Goal: Transaction & Acquisition: Subscribe to service/newsletter

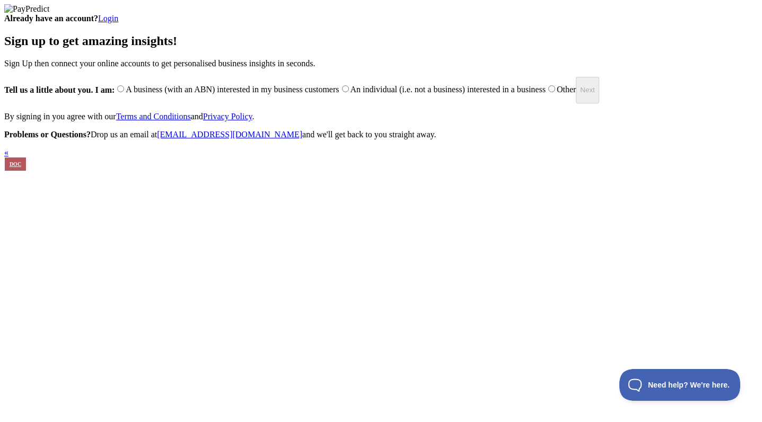
click at [118, 23] on link "Login" at bounding box center [108, 18] width 20 height 9
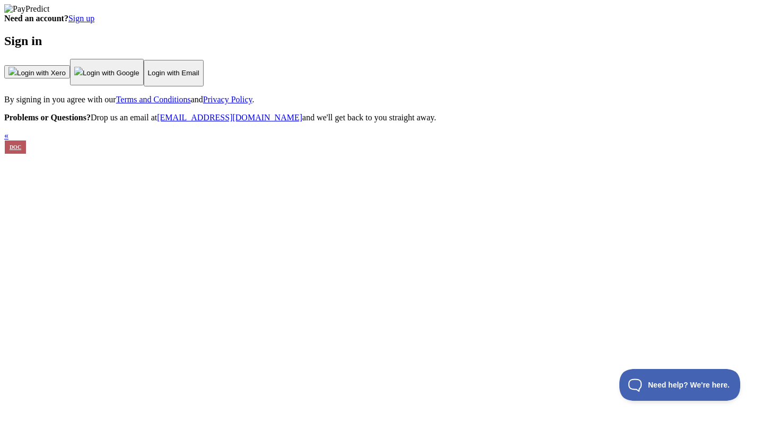
click at [66, 77] on span "Login with Xero" at bounding box center [41, 73] width 49 height 8
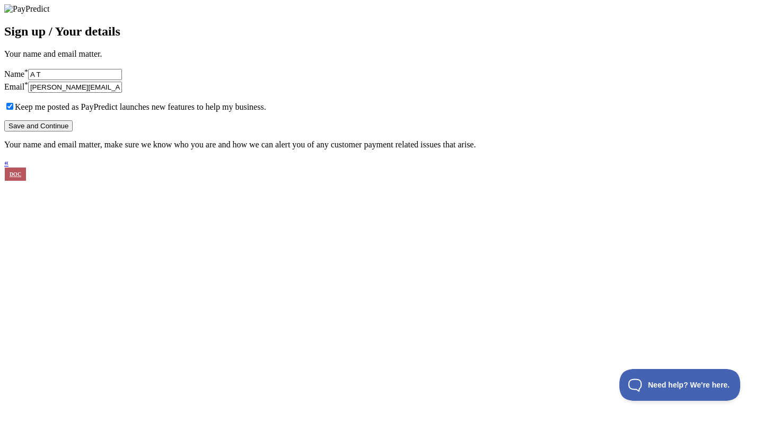
click at [13, 110] on input "Keep me posted as PayPredict launches new features to help my business." at bounding box center [9, 106] width 7 height 7
checkbox input "false"
click at [122, 93] on input "adam@olivelink.net" at bounding box center [75, 87] width 94 height 11
type input "adam+test@olivelink.net"
click at [73, 132] on button "Save and Continue" at bounding box center [38, 125] width 68 height 11
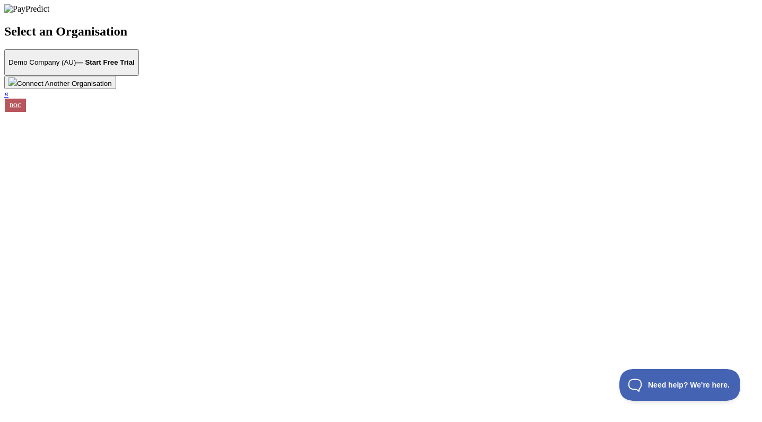
click at [134, 66] on strong "— Start Free Trial" at bounding box center [105, 62] width 58 height 8
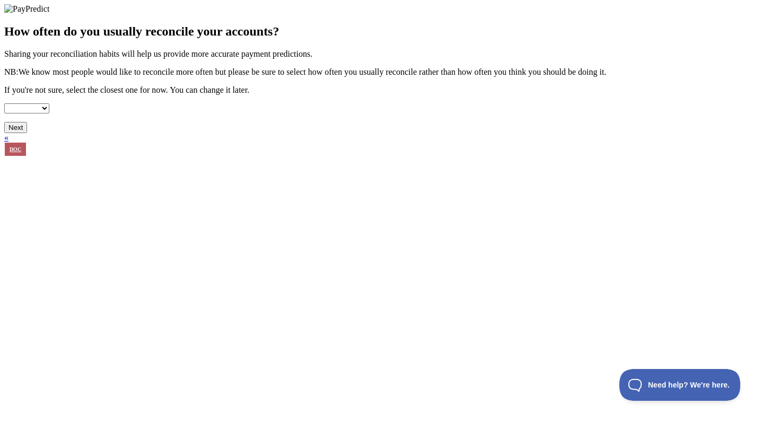
click at [49, 114] on select "Weekly Fortnightly Monthly Quarterly Annually" at bounding box center [26, 108] width 45 height 10
select select "weekly"
click at [49, 114] on select "Weekly Fortnightly Monthly Quarterly Annually" at bounding box center [26, 108] width 45 height 10
click at [27, 133] on button "Next" at bounding box center [15, 127] width 23 height 11
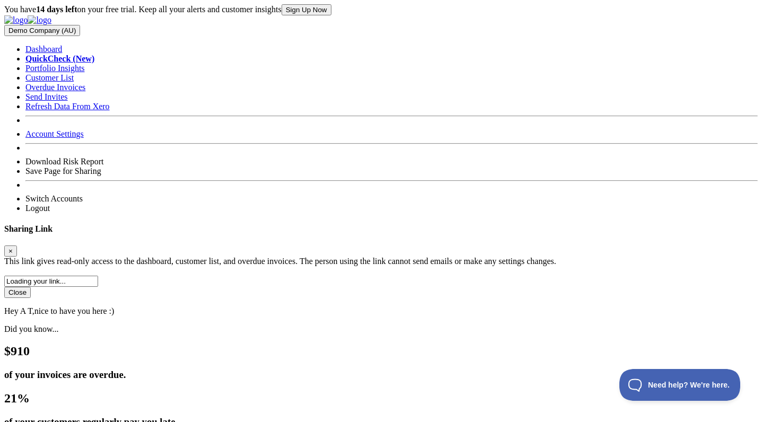
scroll to position [228, 666]
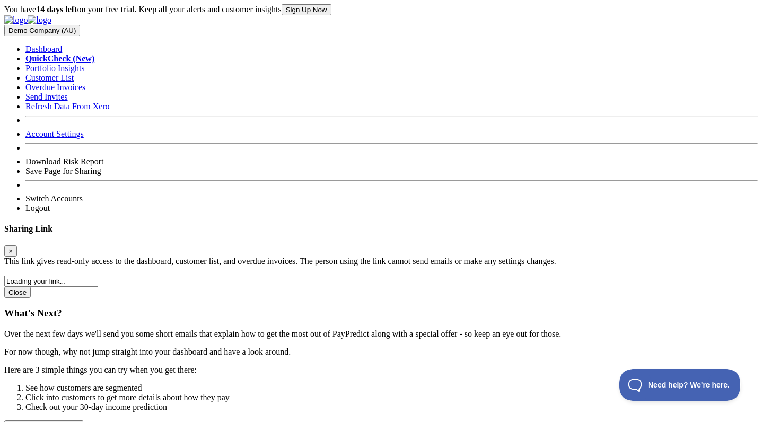
click at [83, 421] on button "On to your dashboard!" at bounding box center [43, 426] width 79 height 11
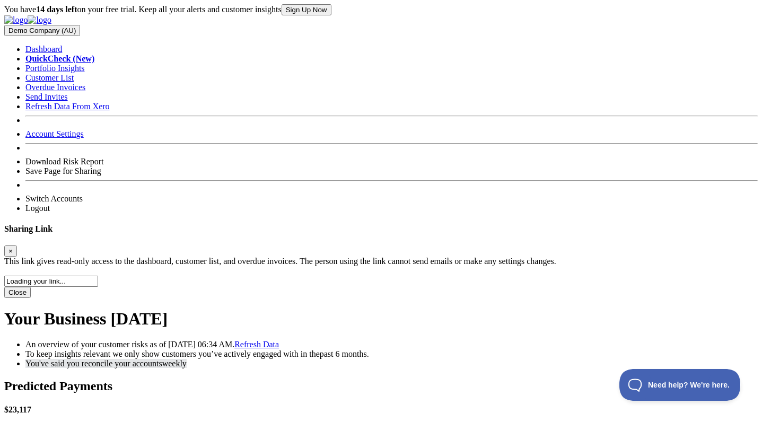
scroll to position [228, 666]
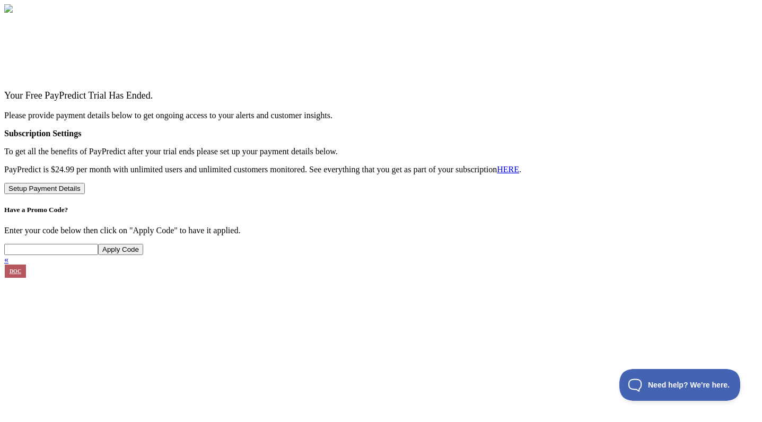
click at [643, 245] on div "Your Free PayPredict Trial Has Ended. Please provide payment details below to g…" at bounding box center [381, 172] width 754 height 165
click at [85, 194] on button "Setup Payment Details" at bounding box center [44, 188] width 81 height 11
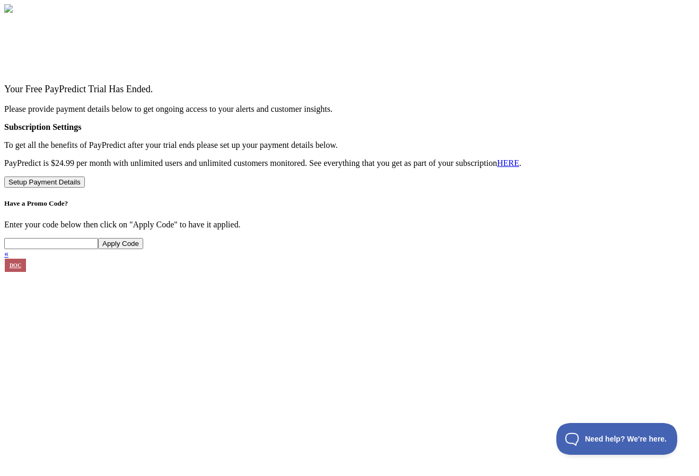
click at [85, 188] on button "Setup Payment Details" at bounding box center [44, 182] width 81 height 11
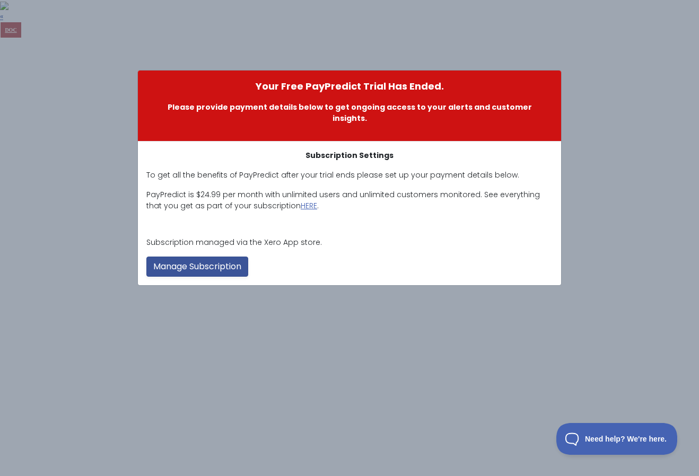
click at [224, 257] on link "Manage Subscription" at bounding box center [197, 267] width 102 height 20
